Goal: Find specific page/section

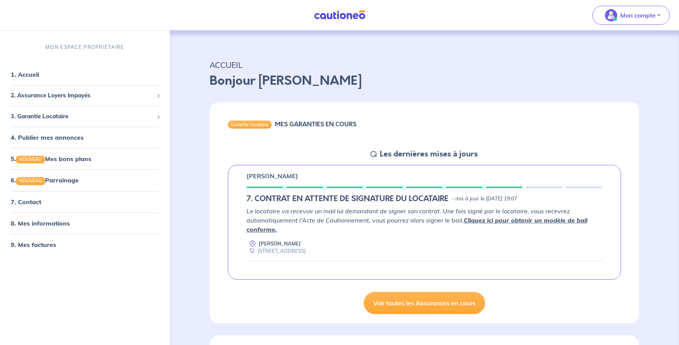
click at [347, 14] on img at bounding box center [339, 15] width 57 height 10
click at [33, 203] on link "7. Contact" at bounding box center [26, 202] width 30 height 8
click at [32, 73] on link "1. Accueil" at bounding box center [25, 75] width 28 height 8
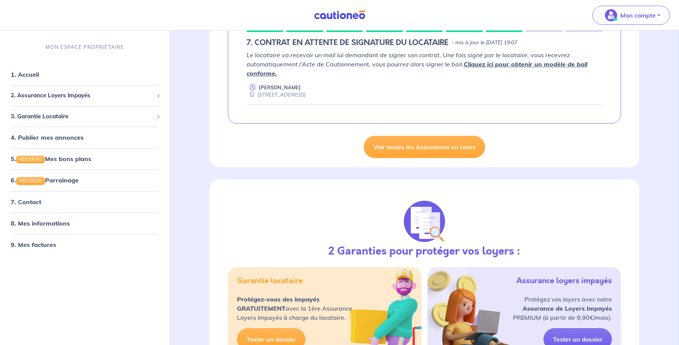
scroll to position [165, 0]
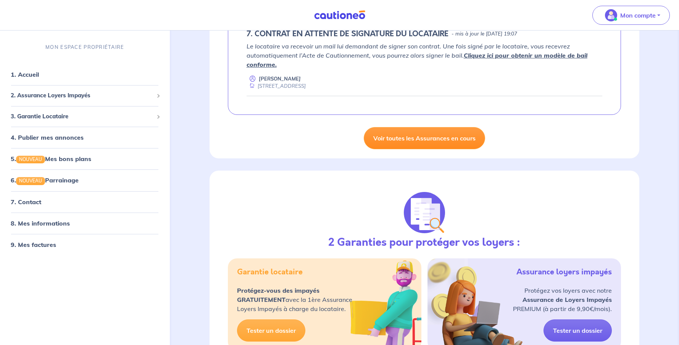
click at [436, 138] on link "Voir toutes les Assurances en cours" at bounding box center [424, 138] width 121 height 22
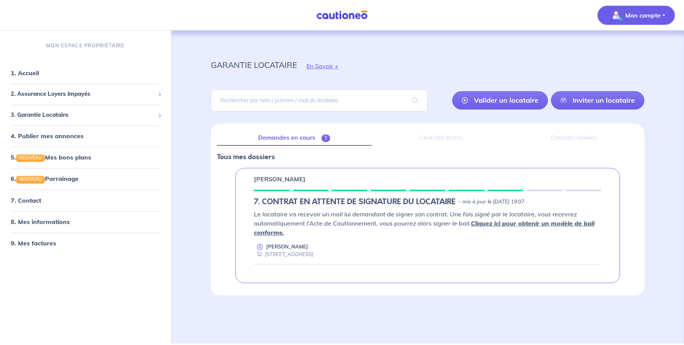
click at [628, 15] on p "Mon compte" at bounding box center [643, 15] width 35 height 9
click at [614, 47] on link "Mes informations" at bounding box center [628, 47] width 61 height 12
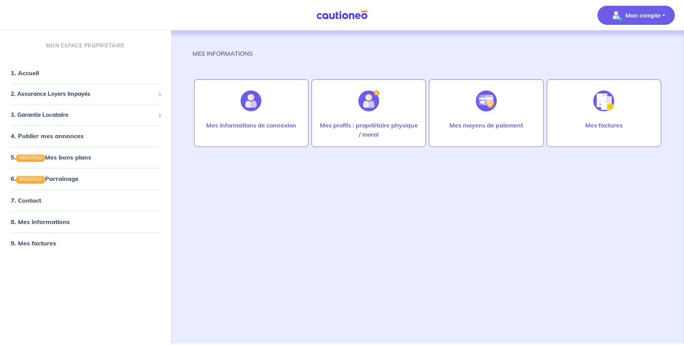
click at [394, 63] on div "MES INFORMATIONS" at bounding box center [428, 56] width 471 height 15
